Goal: Task Accomplishment & Management: Manage account settings

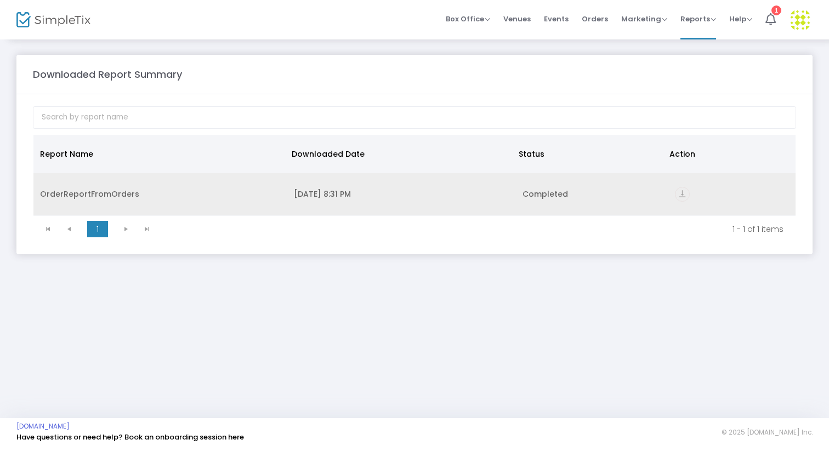
click at [685, 193] on icon "vertical_align_bottom" at bounding box center [682, 194] width 15 height 15
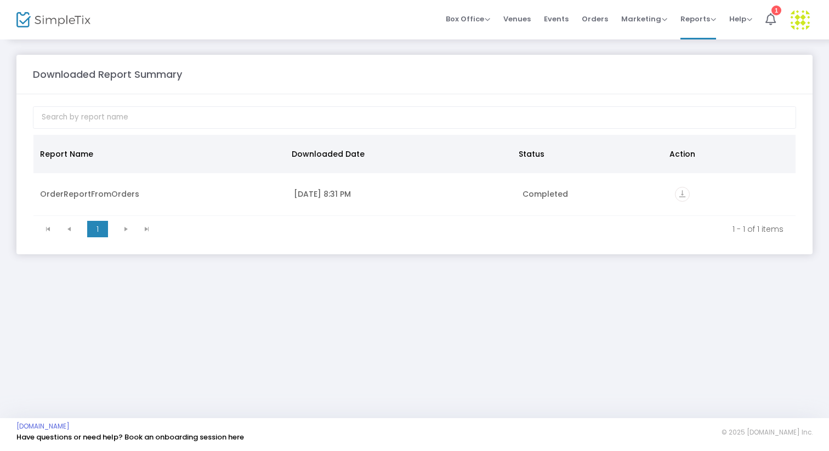
click at [67, 21] on img at bounding box center [53, 20] width 74 height 16
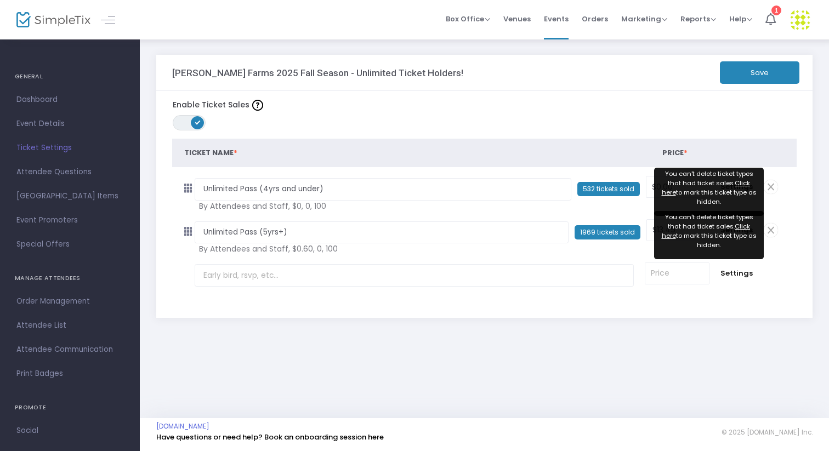
click at [811, 382] on div "Vesperman Farms 2025 Fall Season - Unlimited Ticket Holders! Save Enable Ticket…" at bounding box center [485, 228] width 690 height 380
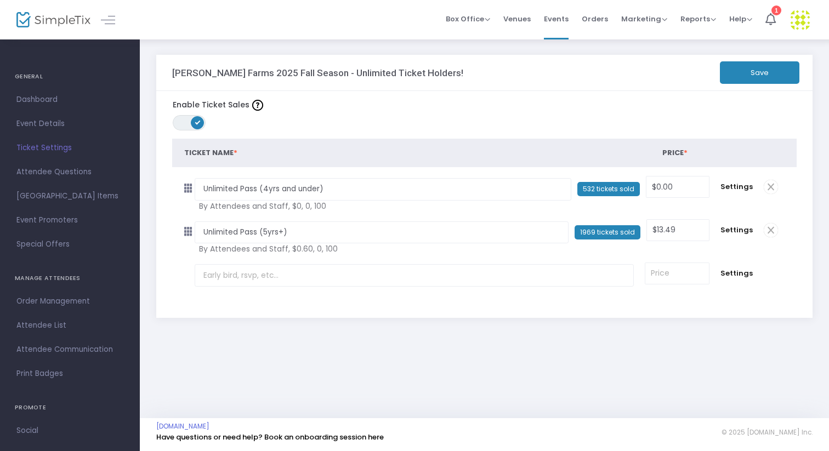
click at [806, 376] on div "Vesperman Farms 2025 Fall Season - Unlimited Ticket Holders! Save Enable Ticket…" at bounding box center [485, 228] width 690 height 380
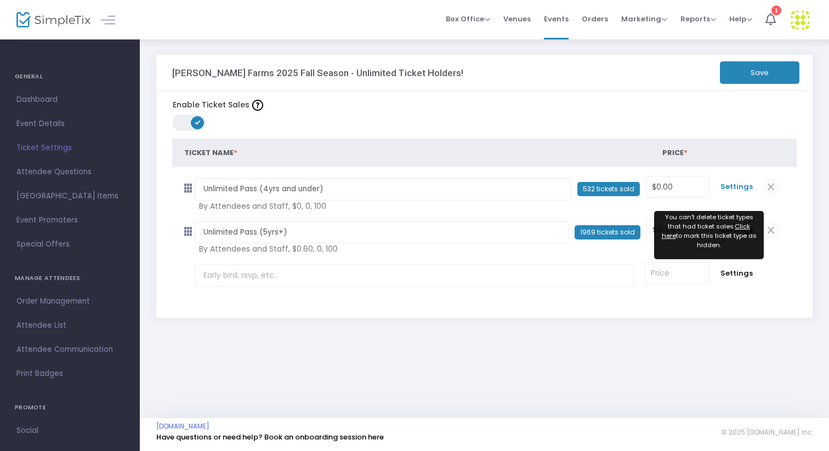
click at [741, 189] on span "Settings" at bounding box center [737, 187] width 32 height 11
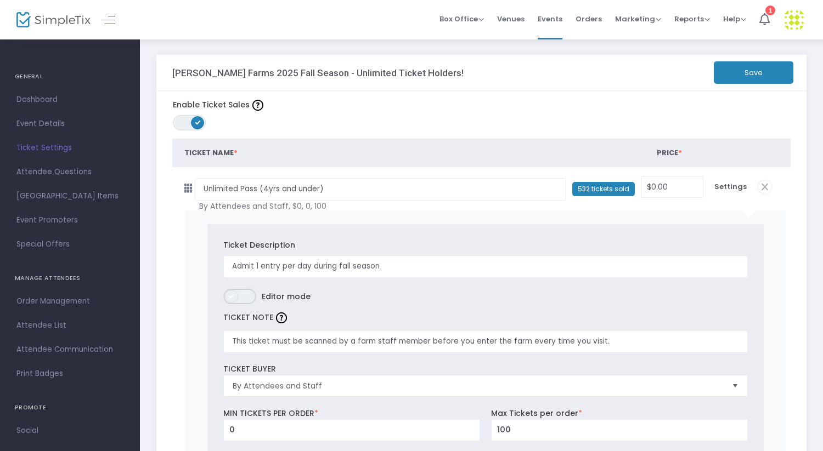
click at [251, 295] on span "ON OFF" at bounding box center [239, 296] width 33 height 15
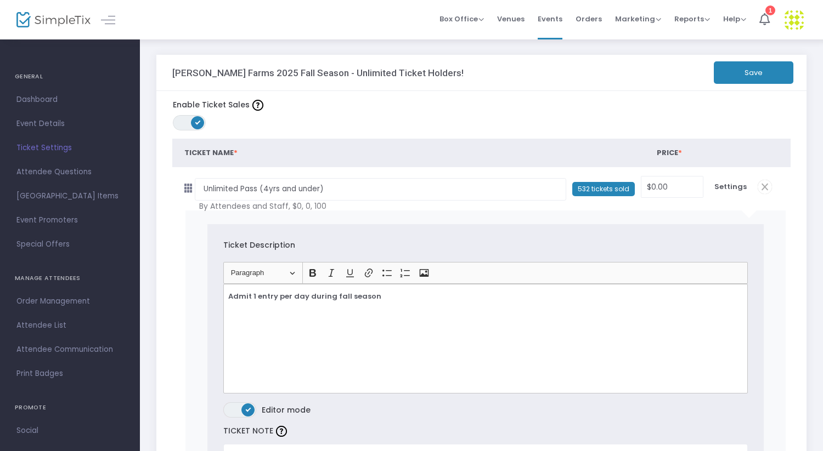
click at [231, 412] on span "ON OFF" at bounding box center [239, 410] width 33 height 15
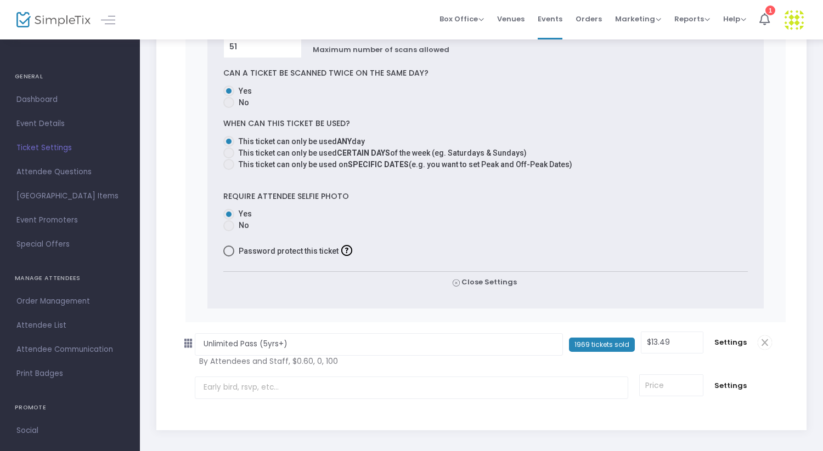
scroll to position [813, 0]
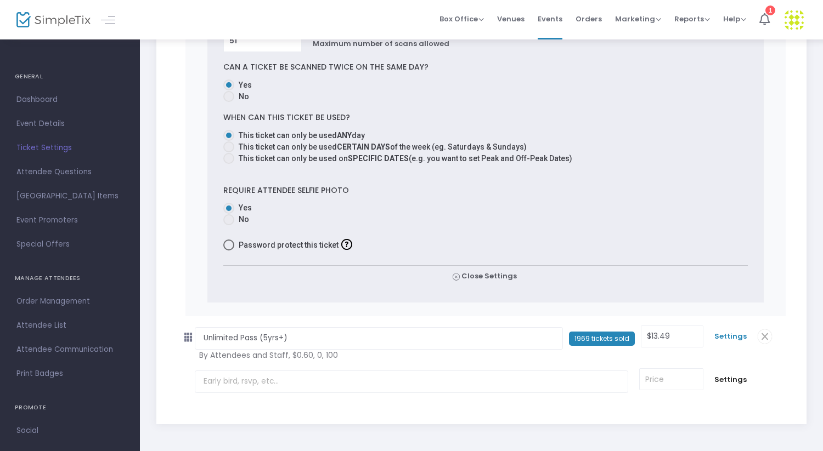
click at [738, 334] on span "Settings" at bounding box center [730, 336] width 32 height 11
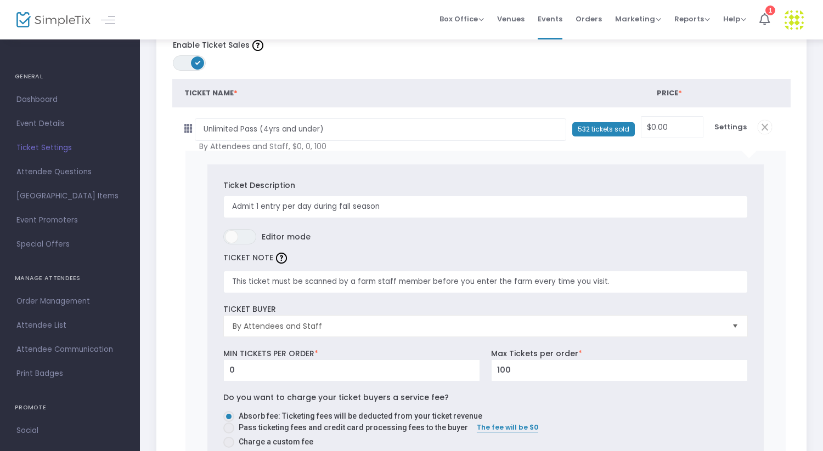
scroll to position [0, 0]
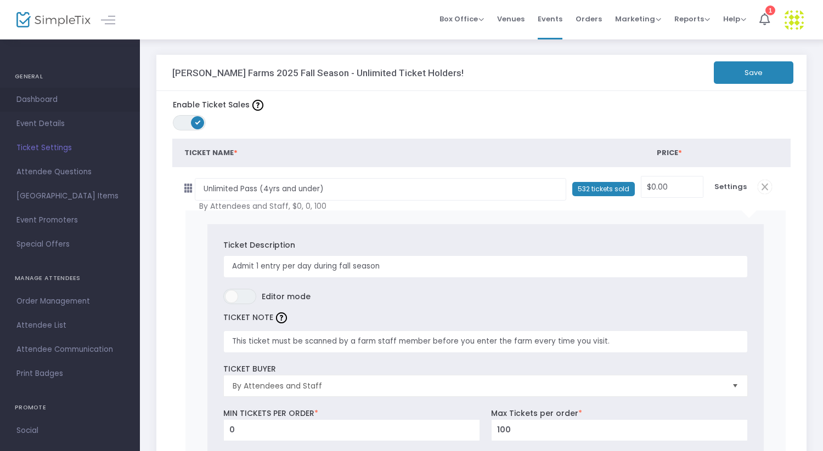
click at [42, 104] on span "Dashboard" at bounding box center [69, 100] width 107 height 14
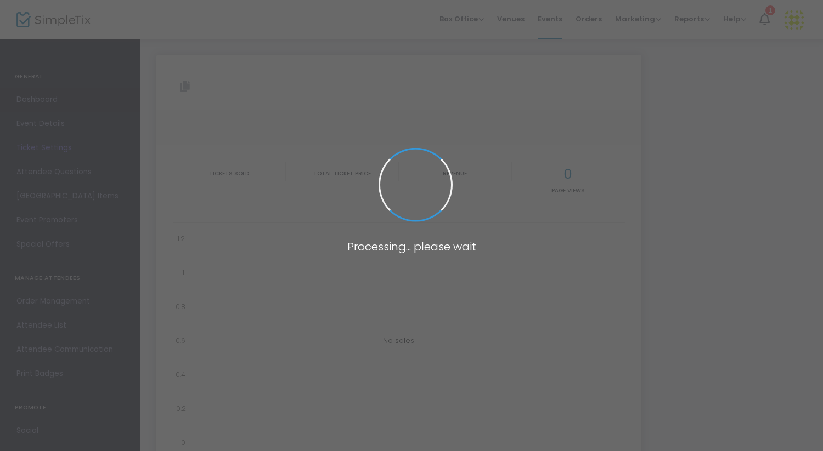
type input "https://www.simpletix.com/e/vesperman-farms-2025-fall-season-unlimited-tickets-…"
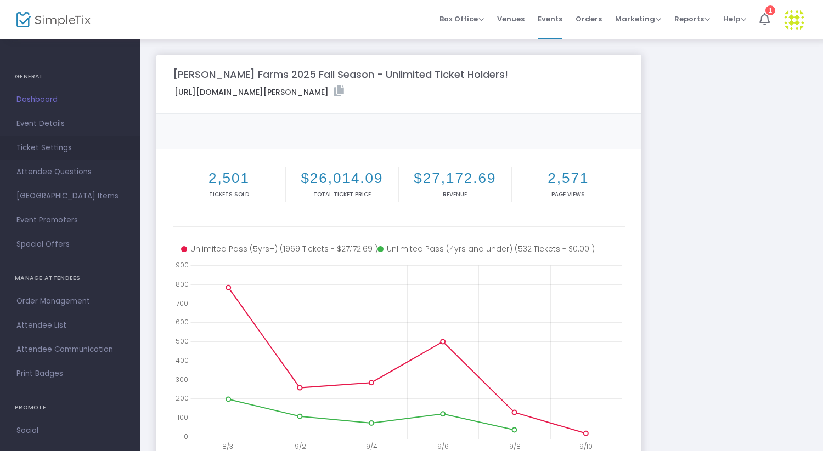
click at [53, 150] on span "Ticket Settings" at bounding box center [69, 148] width 107 height 14
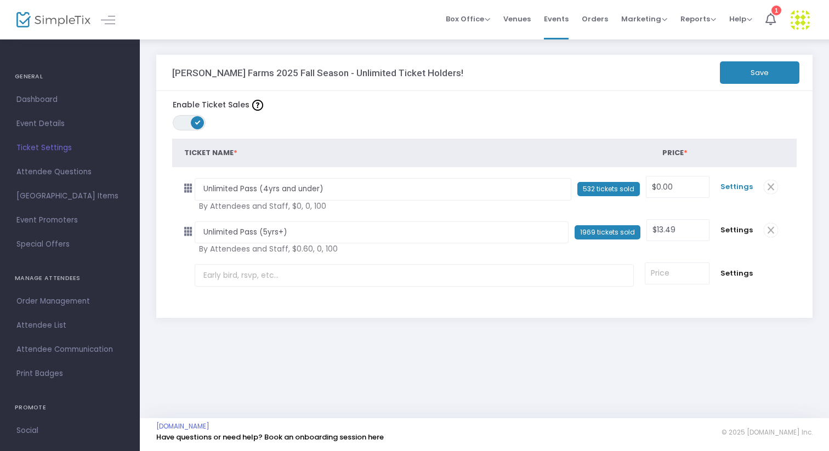
click at [741, 187] on span "Settings" at bounding box center [737, 187] width 32 height 11
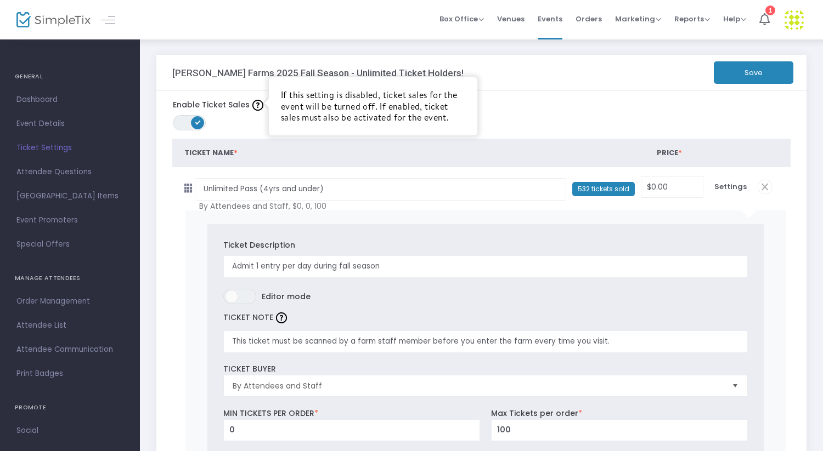
click at [256, 106] on img at bounding box center [257, 105] width 11 height 11
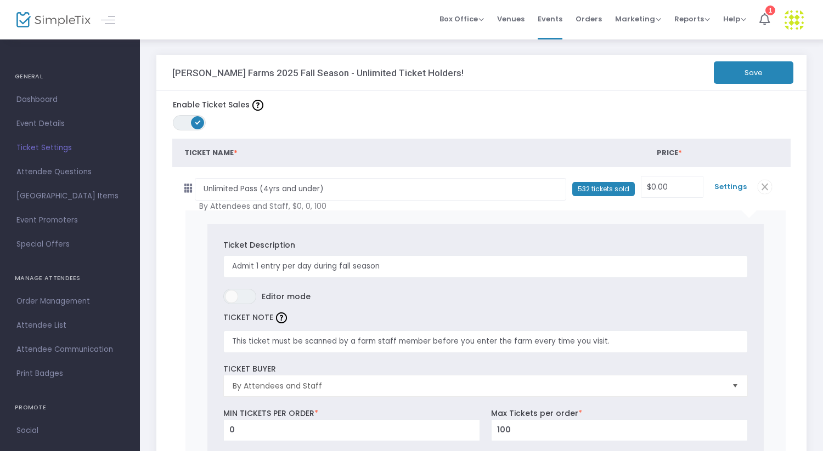
click at [727, 185] on span "Settings" at bounding box center [730, 187] width 32 height 11
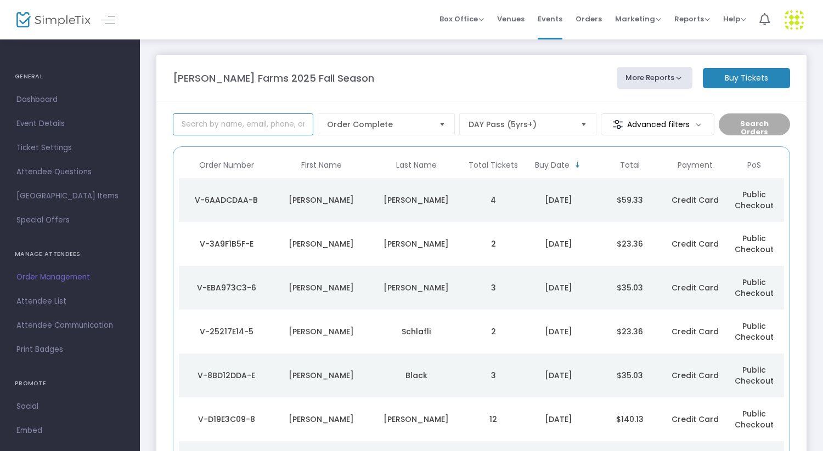
click at [263, 122] on input at bounding box center [243, 125] width 140 height 22
paste input "Ruben.aguilar-trujillo@us.lactalis.com"
type input "Ruben.aguilar-trujillo@us.lactalis.com"
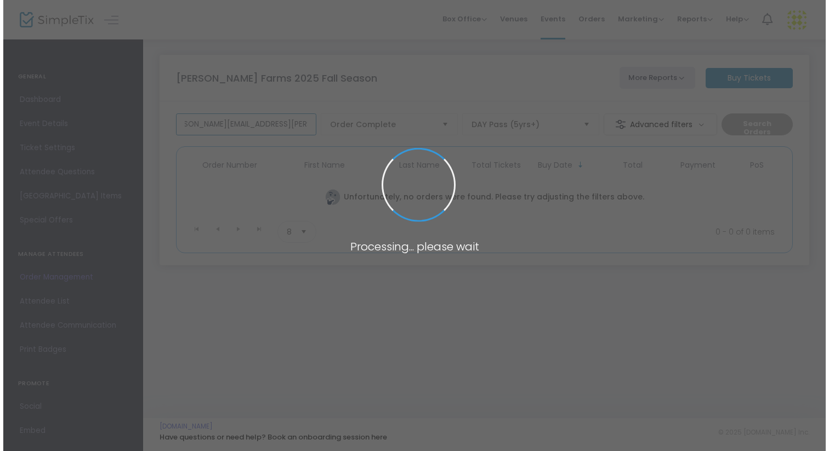
scroll to position [0, 10]
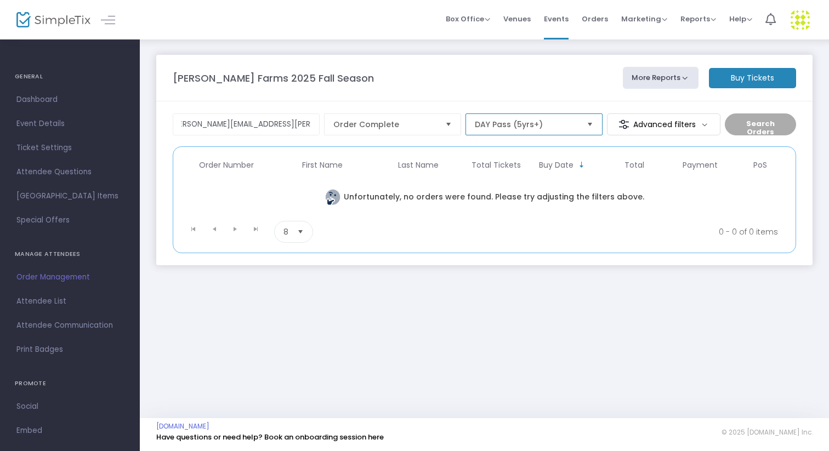
click at [544, 129] on span "DAY Pass (5yrs+)" at bounding box center [526, 124] width 103 height 11
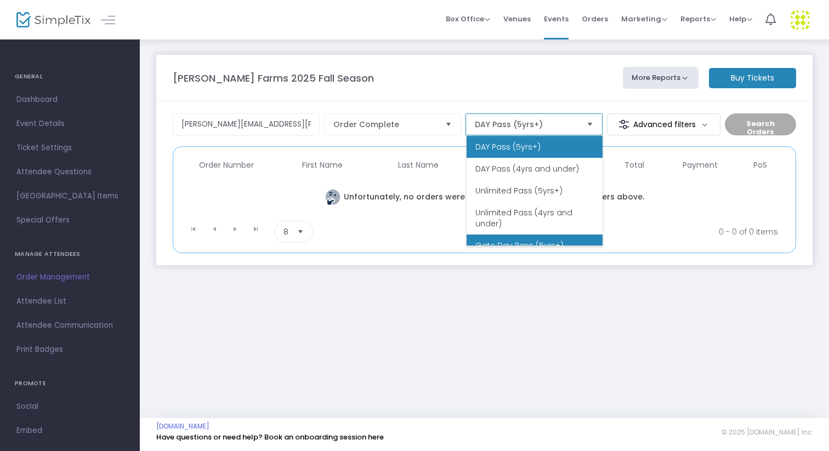
click at [540, 242] on span "Gate Day Pass (5yrs+)" at bounding box center [520, 245] width 88 height 11
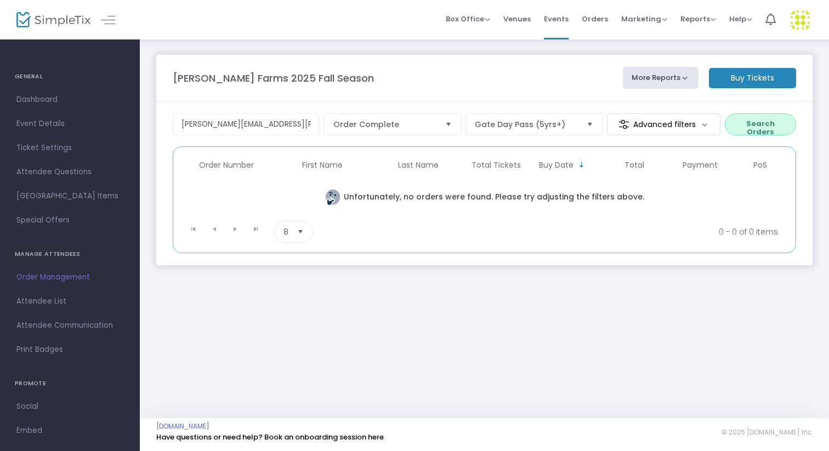
click at [774, 116] on button "Search Orders" at bounding box center [760, 125] width 71 height 22
click at [585, 126] on span "Select" at bounding box center [590, 125] width 18 height 18
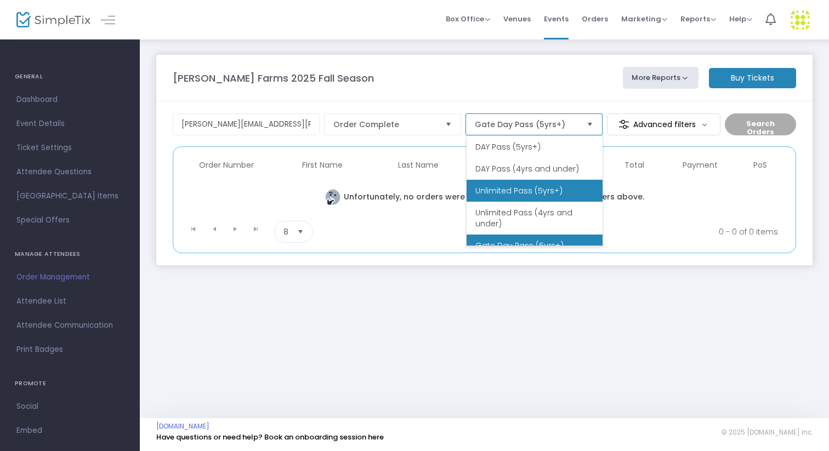
click at [538, 190] on span "Unlimited Pass (5yrs+)" at bounding box center [519, 190] width 87 height 11
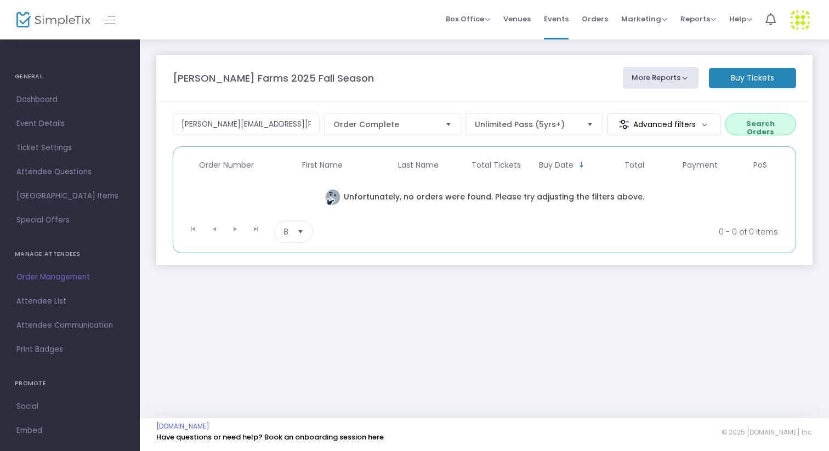
click at [752, 121] on button "Search Orders" at bounding box center [760, 125] width 71 height 22
click at [590, 126] on span "Select" at bounding box center [590, 125] width 18 height 18
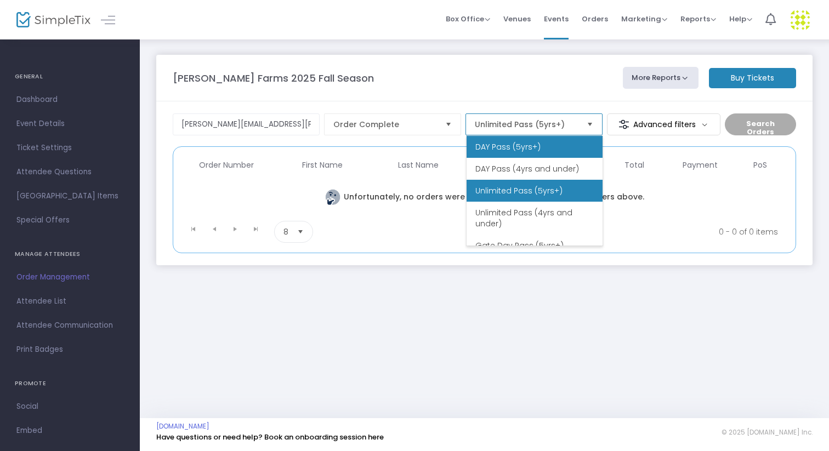
click at [553, 146] on li "DAY Pass (5yrs+)" at bounding box center [535, 147] width 136 height 22
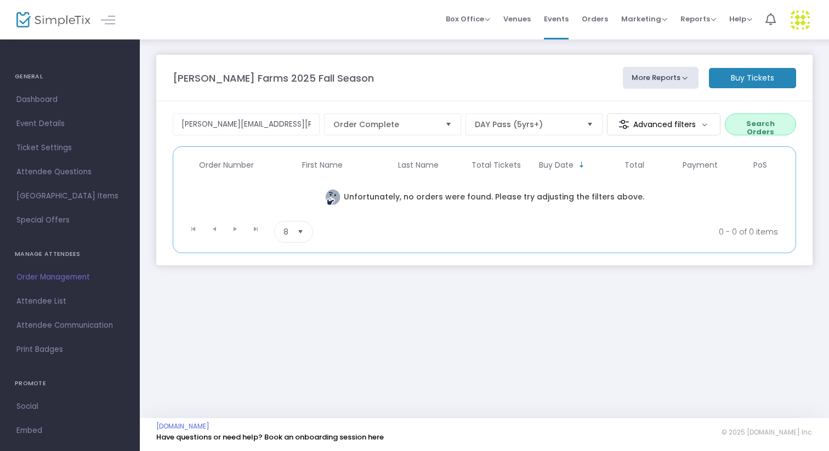
click at [767, 128] on button "Search Orders" at bounding box center [760, 125] width 71 height 22
click at [236, 125] on input "Ruben.aguilar-trujillo@us.lactalis.com" at bounding box center [246, 125] width 147 height 22
